Goal: Information Seeking & Learning: Compare options

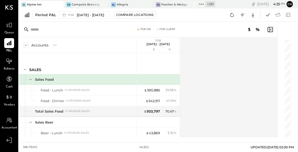
scroll to position [929, 0]
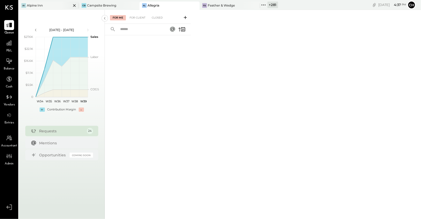
click at [72, 5] on icon at bounding box center [74, 5] width 7 height 6
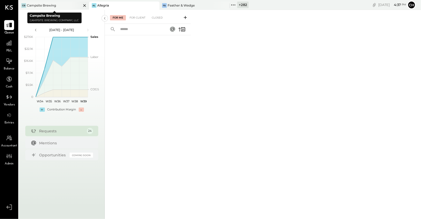
click at [87, 5] on icon at bounding box center [84, 5] width 7 height 6
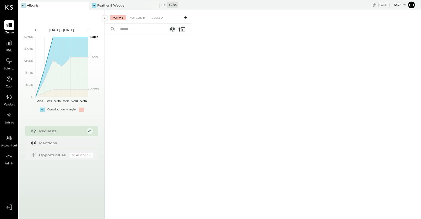
click at [86, 6] on icon at bounding box center [84, 5] width 7 height 6
click at [84, 5] on icon at bounding box center [84, 5] width 3 height 3
click at [21, 4] on icon at bounding box center [22, 5] width 7 height 7
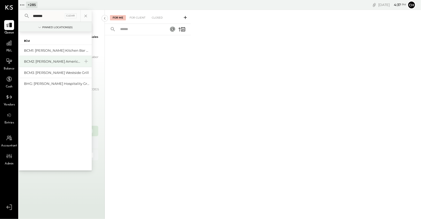
type input "*******"
click at [66, 61] on div "BCM2: [PERSON_NAME] American Cooking" at bounding box center [52, 61] width 56 height 5
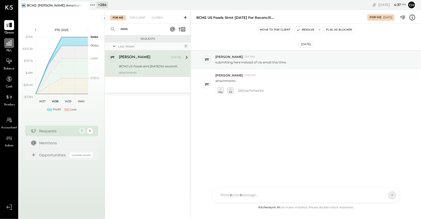
click at [8, 44] on icon at bounding box center [9, 42] width 5 height 5
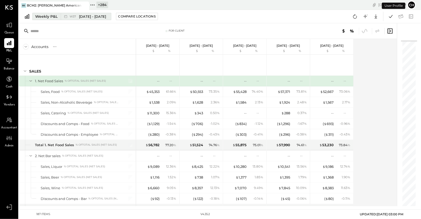
click at [72, 14] on div "W37 [DATE] - [DATE]" at bounding box center [88, 16] width 37 height 5
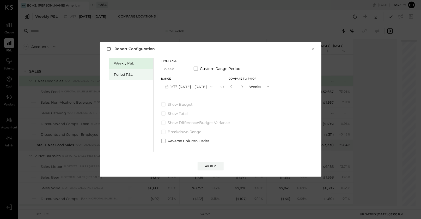
click at [122, 75] on div "Period P&L" at bounding box center [132, 74] width 36 height 5
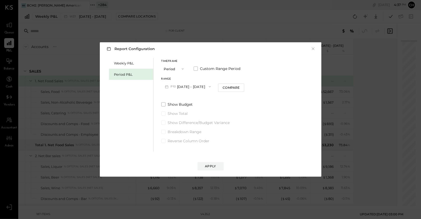
click at [187, 85] on button "P10 [DATE] - [DATE]" at bounding box center [187, 87] width 53 height 10
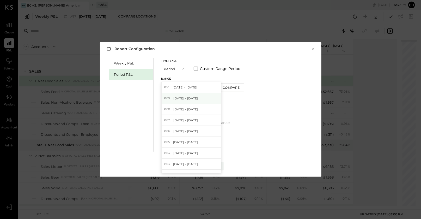
click at [190, 96] on span "[DATE] - [DATE]" at bounding box center [185, 98] width 25 height 4
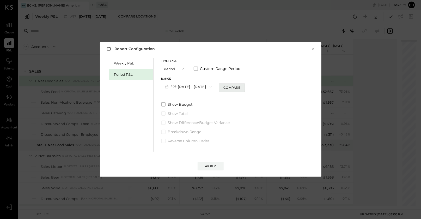
click at [240, 87] on div "Compare" at bounding box center [231, 87] width 17 height 4
click at [243, 86] on icon "button" at bounding box center [241, 86] width 3 height 3
type input "*"
click at [211, 169] on button "Apply" at bounding box center [211, 166] width 26 height 8
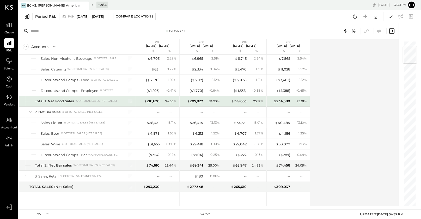
scroll to position [39, 0]
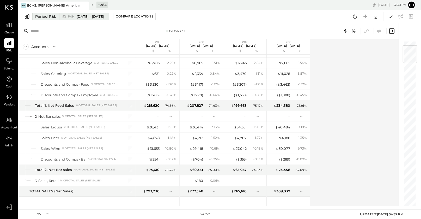
click at [104, 17] on span "[DATE] - [DATE]" at bounding box center [90, 16] width 27 height 5
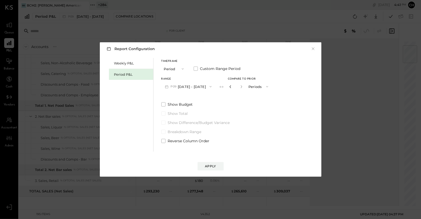
click at [232, 86] on icon "button" at bounding box center [230, 86] width 3 height 3
type input "*"
click at [232, 86] on icon "button" at bounding box center [230, 86] width 3 height 3
click at [179, 67] on span "button" at bounding box center [181, 69] width 7 height 4
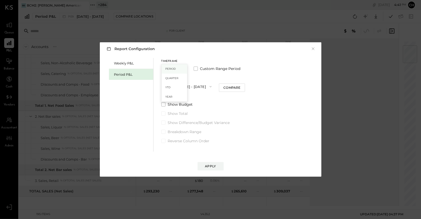
click at [180, 70] on div "Period" at bounding box center [175, 68] width 26 height 9
click at [235, 86] on div "Compare" at bounding box center [231, 87] width 17 height 4
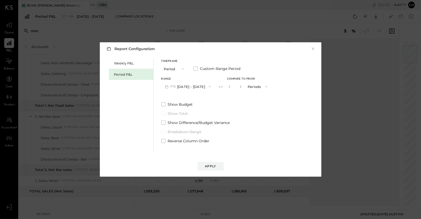
click at [267, 85] on span "button" at bounding box center [265, 86] width 7 height 4
click at [265, 98] on div "Years" at bounding box center [258, 95] width 26 height 9
click at [188, 88] on button "P10 [DATE] - [DATE]" at bounding box center [187, 87] width 53 height 10
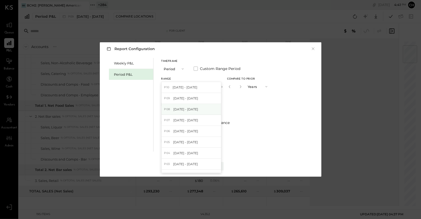
click at [191, 111] on span "[DATE] - [DATE]" at bounding box center [185, 109] width 25 height 4
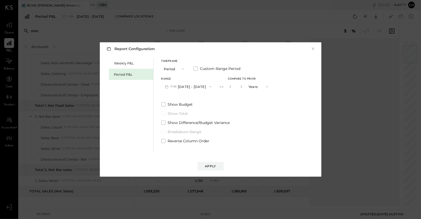
click at [201, 85] on button "P08 [DATE] - [DATE]" at bounding box center [188, 87] width 54 height 10
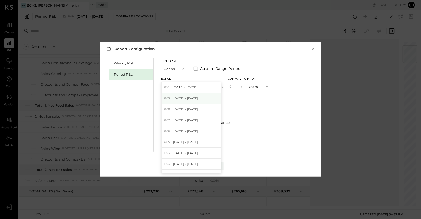
click at [198, 97] on span "[DATE] - [DATE]" at bounding box center [185, 98] width 25 height 4
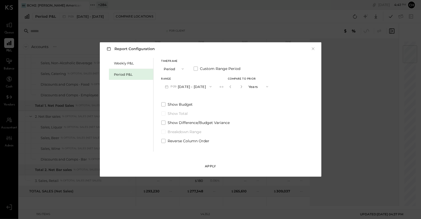
click at [208, 163] on button "Apply" at bounding box center [211, 166] width 26 height 8
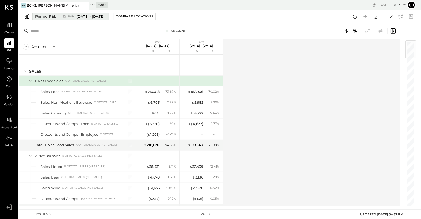
click at [104, 16] on span "[DATE] - [DATE]" at bounding box center [90, 16] width 27 height 5
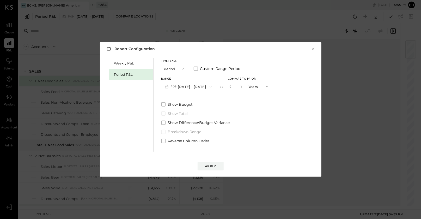
click at [124, 75] on div "Period P&L" at bounding box center [132, 74] width 36 height 5
click at [179, 69] on span "button" at bounding box center [181, 69] width 7 height 4
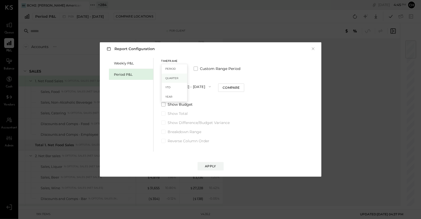
click at [177, 79] on span "Quarter" at bounding box center [171, 77] width 13 height 3
click at [177, 71] on button "Quarter" at bounding box center [174, 69] width 26 height 10
click at [174, 69] on span "Period" at bounding box center [170, 68] width 10 height 3
click at [191, 87] on button "P10 [DATE] - [DATE]" at bounding box center [187, 87] width 53 height 10
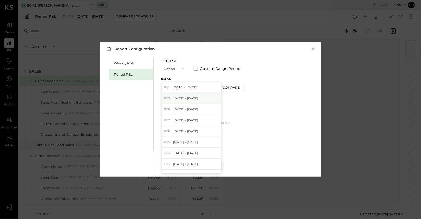
click at [191, 97] on span "[DATE] - [DATE]" at bounding box center [185, 98] width 25 height 4
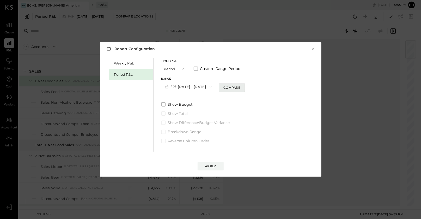
click at [240, 88] on div "Compare" at bounding box center [231, 87] width 17 height 4
click at [269, 86] on span "button" at bounding box center [265, 86] width 7 height 4
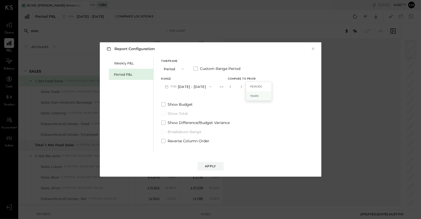
click at [258, 96] on span "Years" at bounding box center [254, 95] width 9 height 3
click at [175, 70] on button "Period" at bounding box center [174, 69] width 26 height 10
click at [177, 89] on div "YTD" at bounding box center [175, 87] width 26 height 9
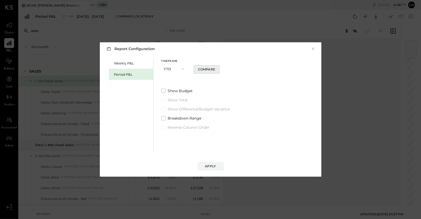
click at [202, 68] on div "Compare" at bounding box center [206, 69] width 17 height 4
click at [175, 66] on button "YTD" at bounding box center [174, 69] width 26 height 10
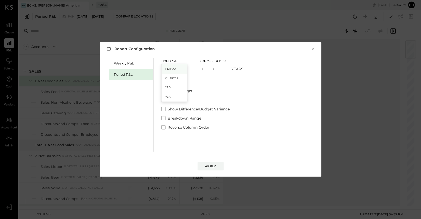
click at [175, 69] on span "Period" at bounding box center [170, 68] width 10 height 3
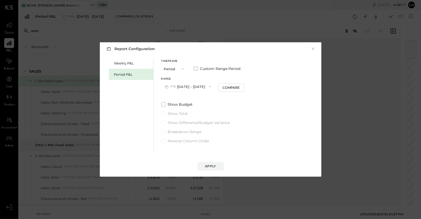
click at [196, 69] on span at bounding box center [196, 68] width 4 height 4
click at [190, 87] on icon "button" at bounding box center [188, 86] width 4 height 4
click at [194, 87] on div "[DATE]" at bounding box center [184, 87] width 44 height 11
click at [195, 69] on span at bounding box center [196, 68] width 4 height 4
click at [184, 68] on icon "button" at bounding box center [183, 69] width 4 height 4
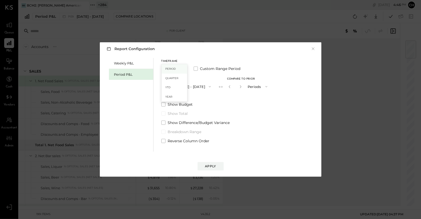
click at [177, 70] on div "Period" at bounding box center [175, 68] width 26 height 9
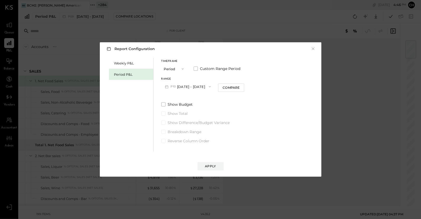
click at [205, 87] on button "P10 [DATE] - [DATE]" at bounding box center [187, 87] width 53 height 10
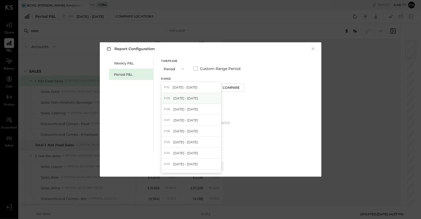
click at [204, 95] on div "P09 [DATE] - [DATE]" at bounding box center [191, 98] width 59 height 11
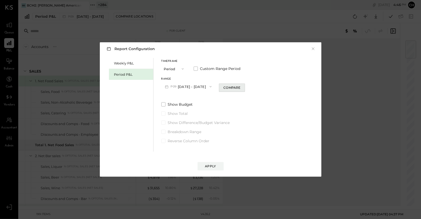
click at [240, 88] on div "Compare" at bounding box center [231, 87] width 17 height 4
click at [263, 87] on button "Periods" at bounding box center [259, 87] width 26 height 10
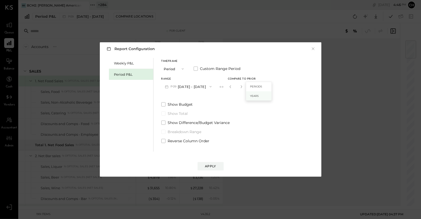
click at [258, 95] on span "Years" at bounding box center [254, 95] width 9 height 3
click at [214, 165] on div "Apply" at bounding box center [210, 166] width 11 height 4
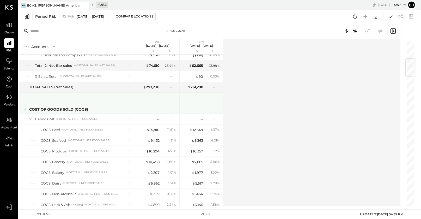
scroll to position [167, 0]
